Goal: Information Seeking & Learning: Learn about a topic

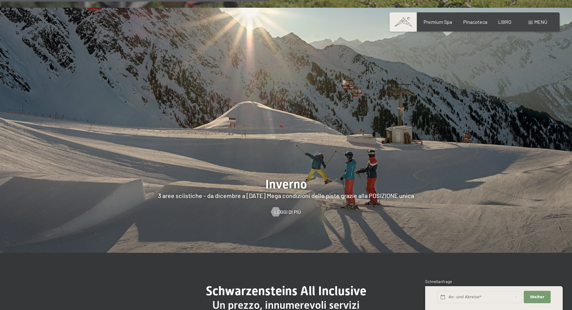
scroll to position [1452, 0]
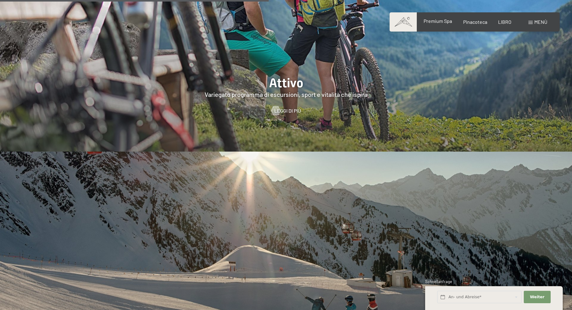
click at [436, 20] on span "Premium Spa" at bounding box center [437, 21] width 28 height 6
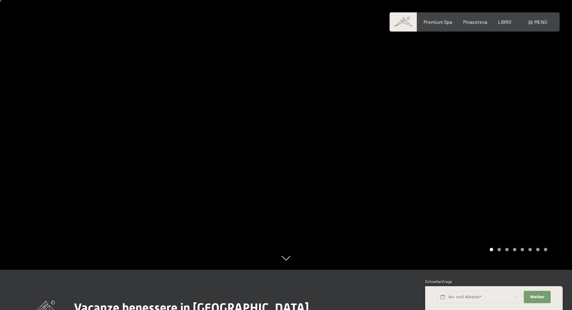
scroll to position [124, 0]
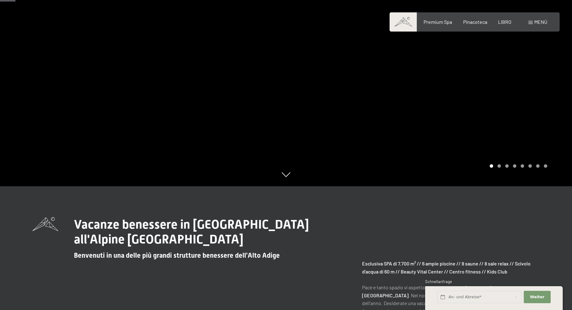
click at [326, 98] on div at bounding box center [429, 31] width 286 height 310
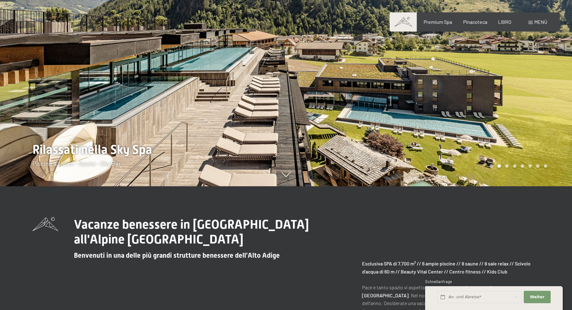
click at [326, 98] on div at bounding box center [429, 31] width 286 height 310
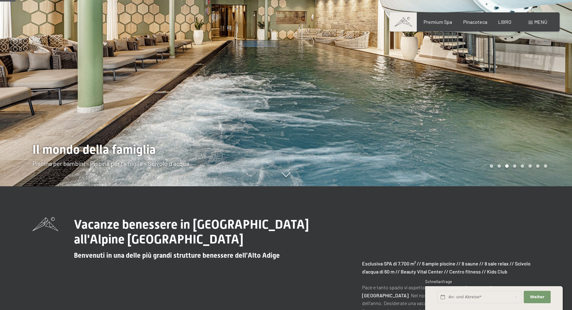
click at [326, 98] on div at bounding box center [429, 31] width 286 height 310
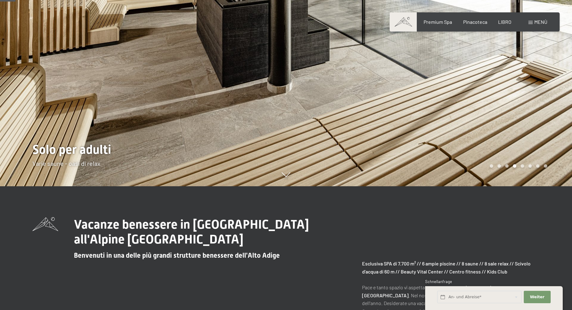
click at [326, 98] on div at bounding box center [429, 31] width 286 height 310
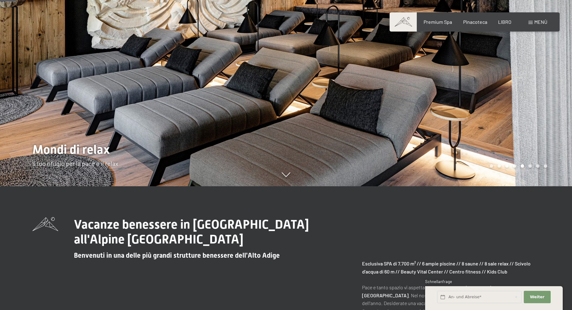
click at [326, 98] on div at bounding box center [429, 31] width 286 height 310
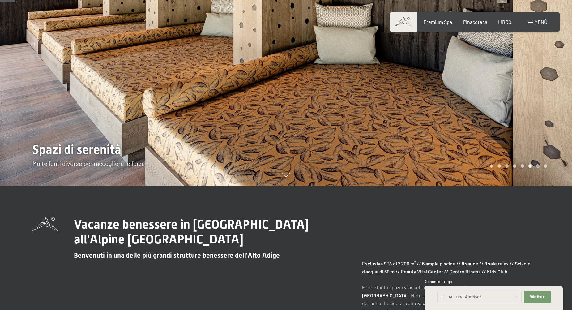
click at [326, 98] on div at bounding box center [429, 31] width 286 height 310
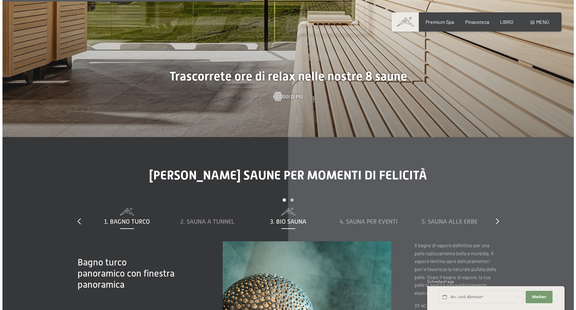
scroll to position [2008, 0]
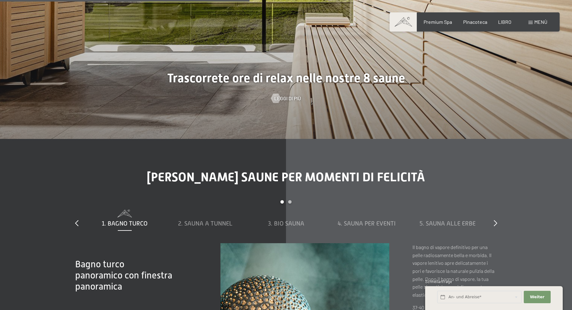
click at [291, 95] on span "Leggi di più" at bounding box center [293, 98] width 27 height 7
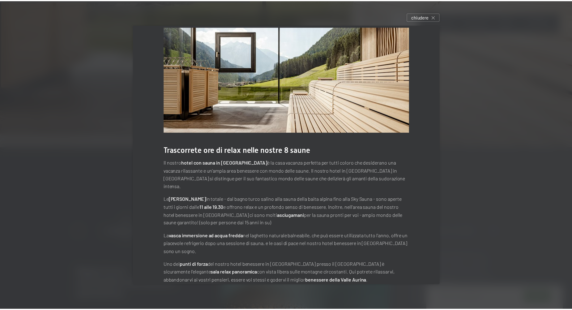
scroll to position [17, 0]
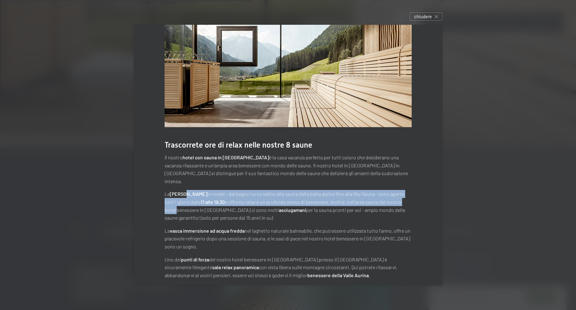
drag, startPoint x: 181, startPoint y: 184, endPoint x: 401, endPoint y: 190, distance: 220.4
click at [401, 190] on p "Le otto saune in totale - dal bagno turco salino alla sauna della baita alpina …" at bounding box center [288, 206] width 247 height 32
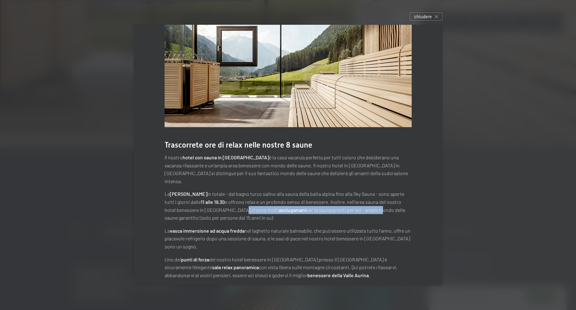
drag, startPoint x: 219, startPoint y: 204, endPoint x: 344, endPoint y: 203, distance: 124.5
click at [344, 203] on p "Le otto saune in totale - dal bagno turco salino alla sauna della baita alpina …" at bounding box center [288, 206] width 247 height 32
click at [267, 210] on p "Le otto saune in totale - dal bagno turco salino alla sauna della baita alpina …" at bounding box center [288, 206] width 247 height 32
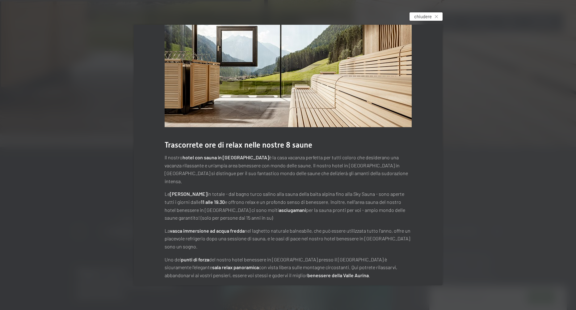
click at [441, 14] on div "chiudere" at bounding box center [426, 16] width 33 height 8
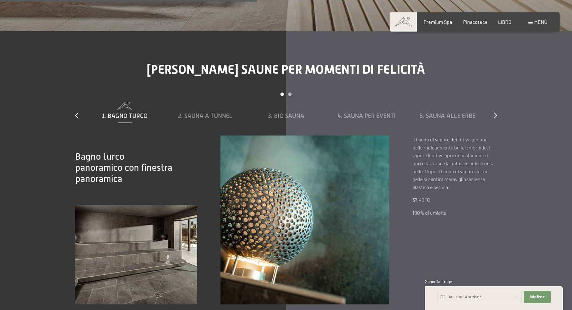
scroll to position [2163, 0]
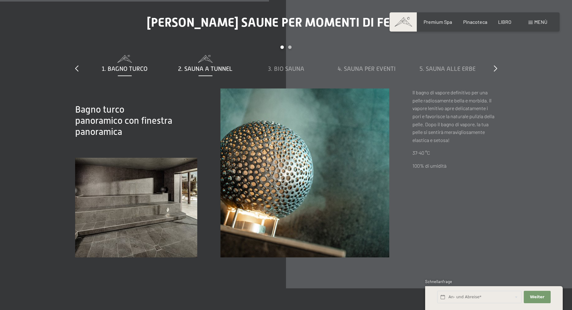
click at [183, 65] on span "2. Sauna a tunnel" at bounding box center [205, 68] width 54 height 7
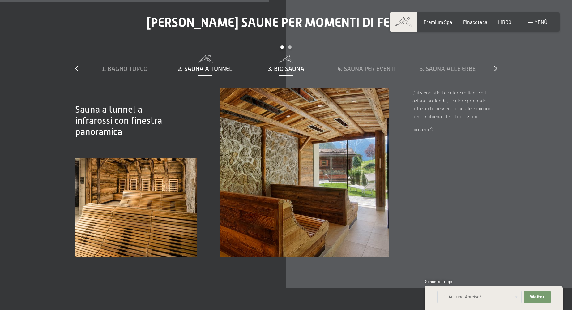
click at [296, 65] on span "3. Bio sauna" at bounding box center [286, 68] width 36 height 7
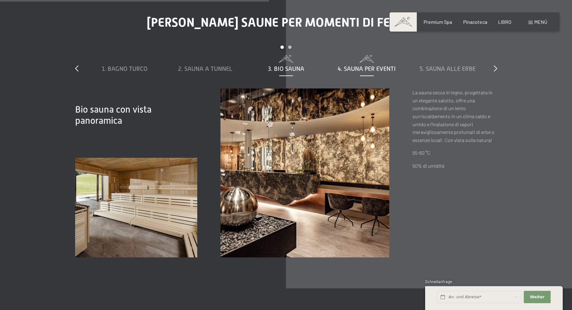
click at [345, 65] on span "4. Sauna per eventi" at bounding box center [366, 68] width 58 height 7
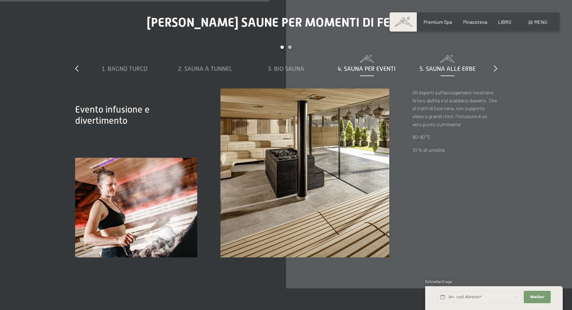
click at [444, 65] on span "5. Sauna alle erbe" at bounding box center [447, 68] width 56 height 7
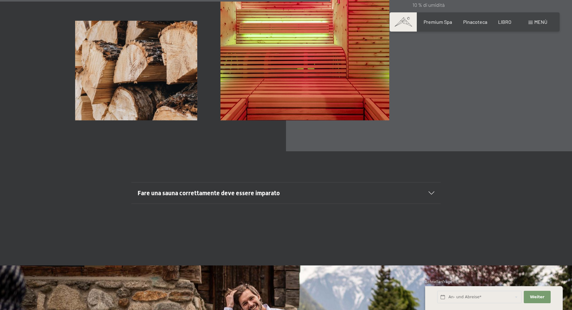
scroll to position [2317, 0]
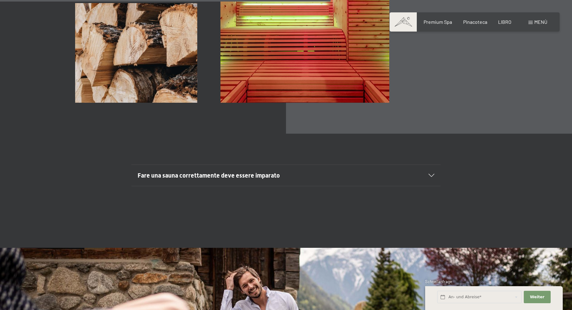
click at [243, 171] on span "Fare una sauna correttamente deve essere imparato" at bounding box center [209, 174] width 142 height 7
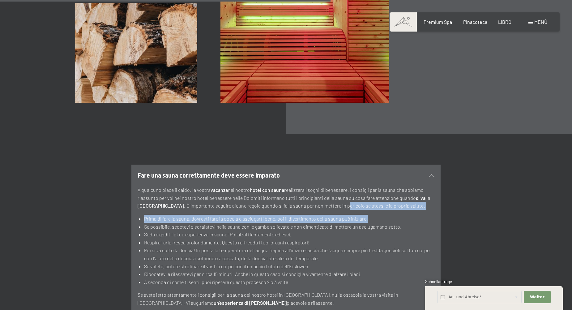
drag, startPoint x: 315, startPoint y: 197, endPoint x: 402, endPoint y: 202, distance: 87.0
click at [402, 202] on div "A qualcuno piace il caldo: la vostra vacanza nel nostro hotel con sauna realizz…" at bounding box center [286, 246] width 297 height 121
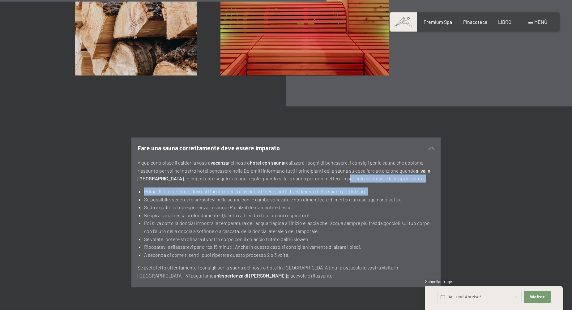
scroll to position [2379, 0]
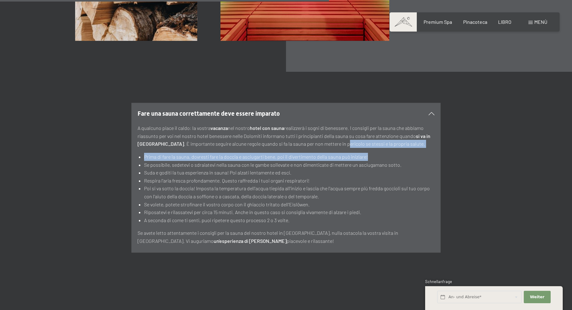
click at [186, 153] on li "Prima di fare la sauna, dovresti fare la doccia e asciugarti bene, poi il diver…" at bounding box center [289, 157] width 290 height 8
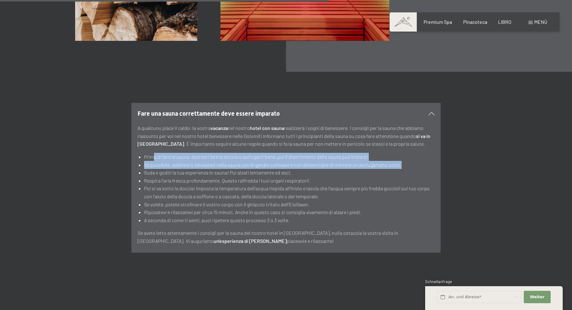
drag, startPoint x: 153, startPoint y: 149, endPoint x: 409, endPoint y: 157, distance: 256.3
click at [409, 157] on ul "Prima di fare la sauna, dovresti fare la doccia e asciugarti bene, poi il diver…" at bounding box center [286, 188] width 297 height 71
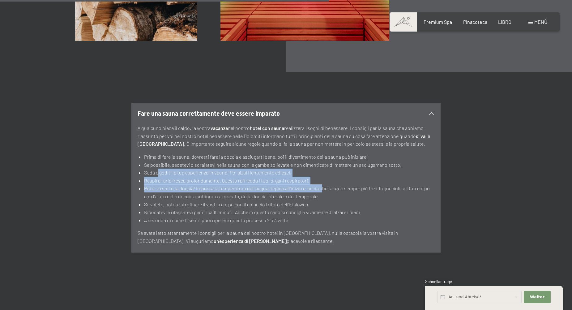
drag, startPoint x: 157, startPoint y: 165, endPoint x: 320, endPoint y: 178, distance: 164.0
click at [320, 178] on ul "Prima di fare la sauna, dovresti fare la doccia e asciugarti bene, poi il diver…" at bounding box center [286, 188] width 297 height 71
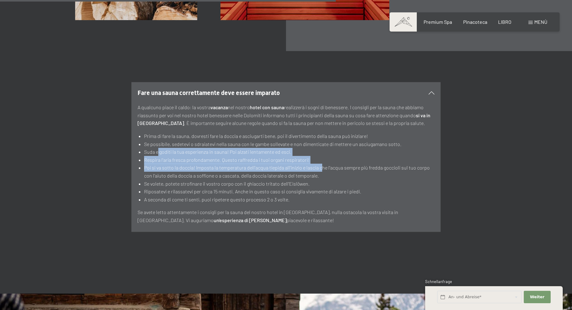
scroll to position [2441, 0]
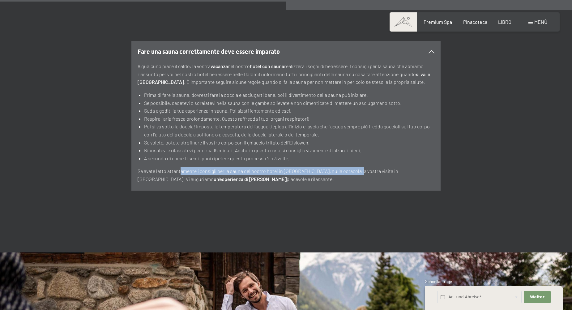
drag, startPoint x: 180, startPoint y: 163, endPoint x: 350, endPoint y: 163, distance: 169.6
click at [350, 167] on p "Se avete letto attentamente i consigli per la sauna del nostro hotel in [GEOGRA…" at bounding box center [286, 175] width 297 height 16
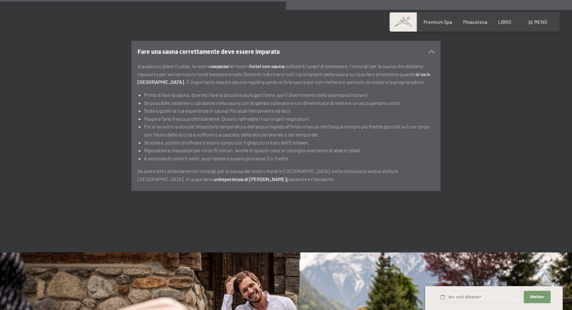
click at [293, 170] on p "Se avete letto attentamente i consigli per la sauna del nostro hotel in [GEOGRA…" at bounding box center [286, 175] width 297 height 16
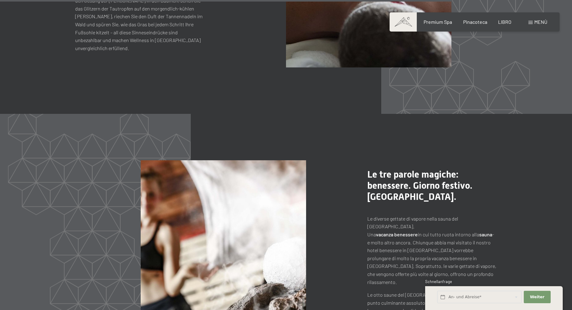
scroll to position [3275, 0]
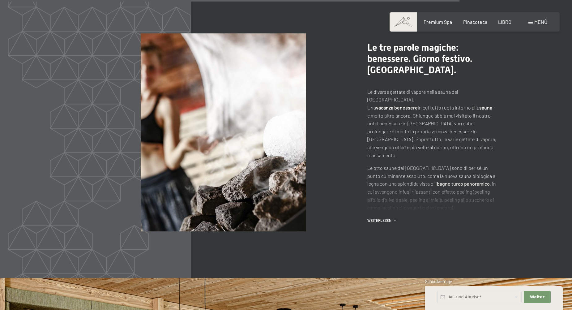
click at [381, 218] on span "Weiterlesen" at bounding box center [380, 220] width 26 height 5
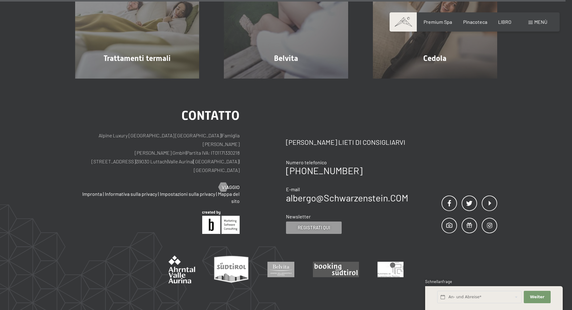
scroll to position [4109, 0]
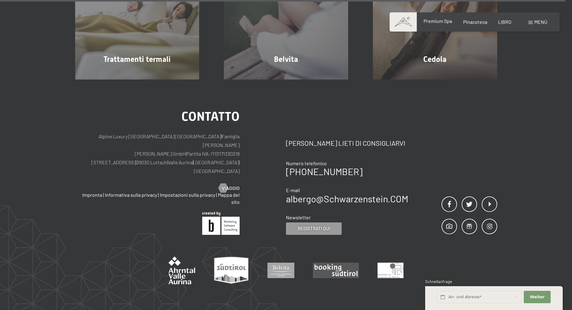
click at [441, 21] on span "Premium Spa" at bounding box center [437, 21] width 28 height 6
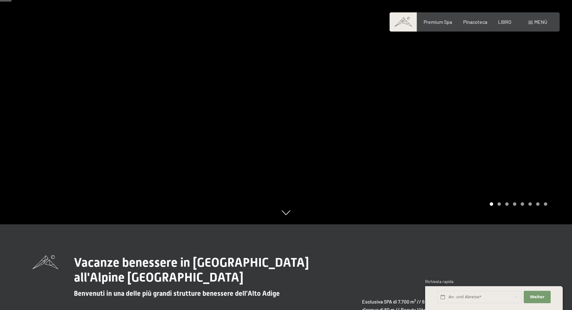
scroll to position [93, 0]
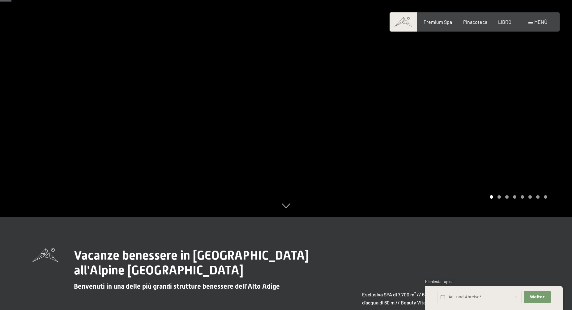
click at [555, 102] on div at bounding box center [429, 62] width 286 height 310
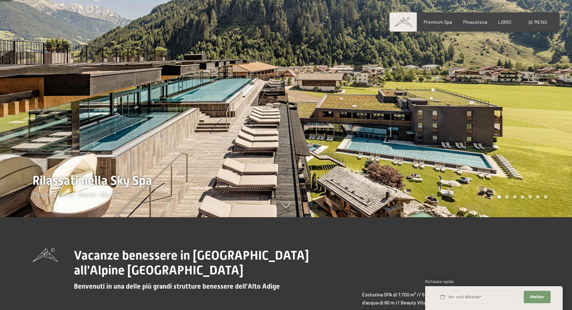
click at [555, 102] on div at bounding box center [429, 62] width 286 height 310
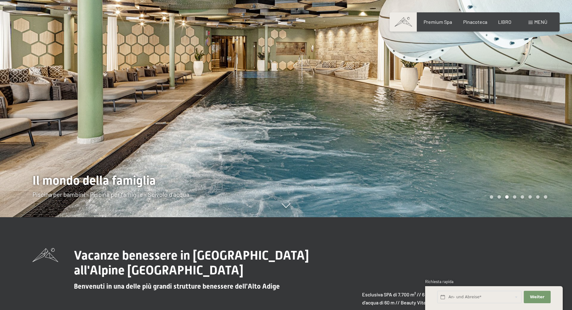
click at [555, 102] on div at bounding box center [429, 62] width 286 height 310
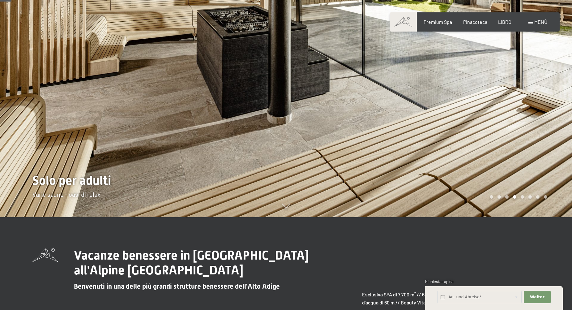
click at [555, 102] on div at bounding box center [429, 62] width 286 height 310
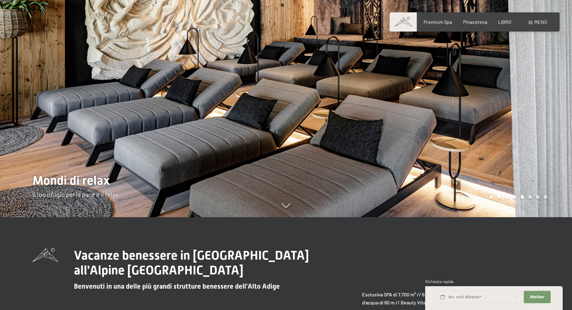
click at [555, 102] on div at bounding box center [429, 62] width 286 height 310
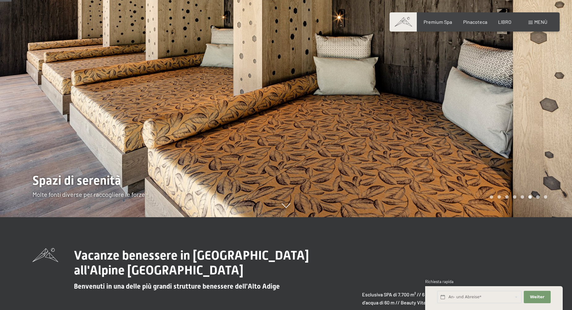
click at [555, 102] on div at bounding box center [429, 62] width 286 height 310
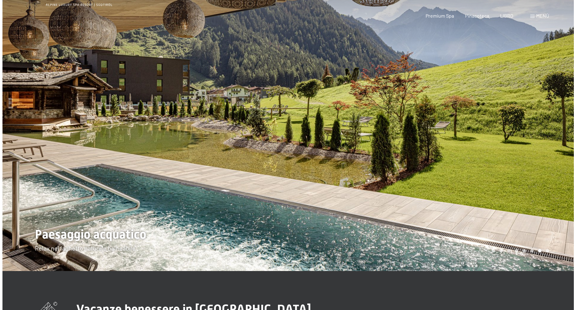
scroll to position [0, 0]
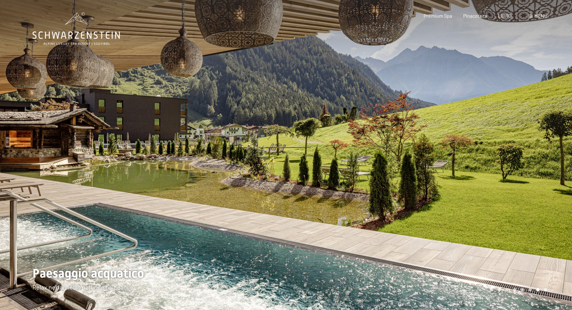
click at [530, 17] on span at bounding box center [530, 16] width 4 height 3
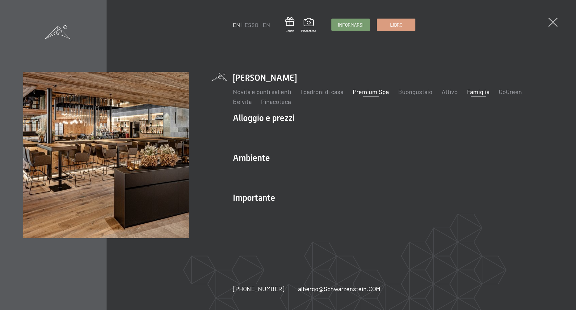
click at [476, 91] on link "Famiglia" at bounding box center [478, 91] width 23 height 7
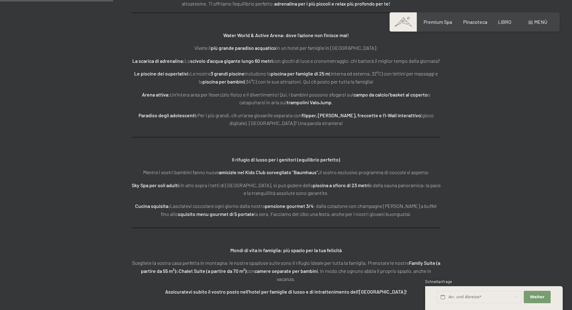
scroll to position [989, 0]
